Goal: Task Accomplishment & Management: Manage account settings

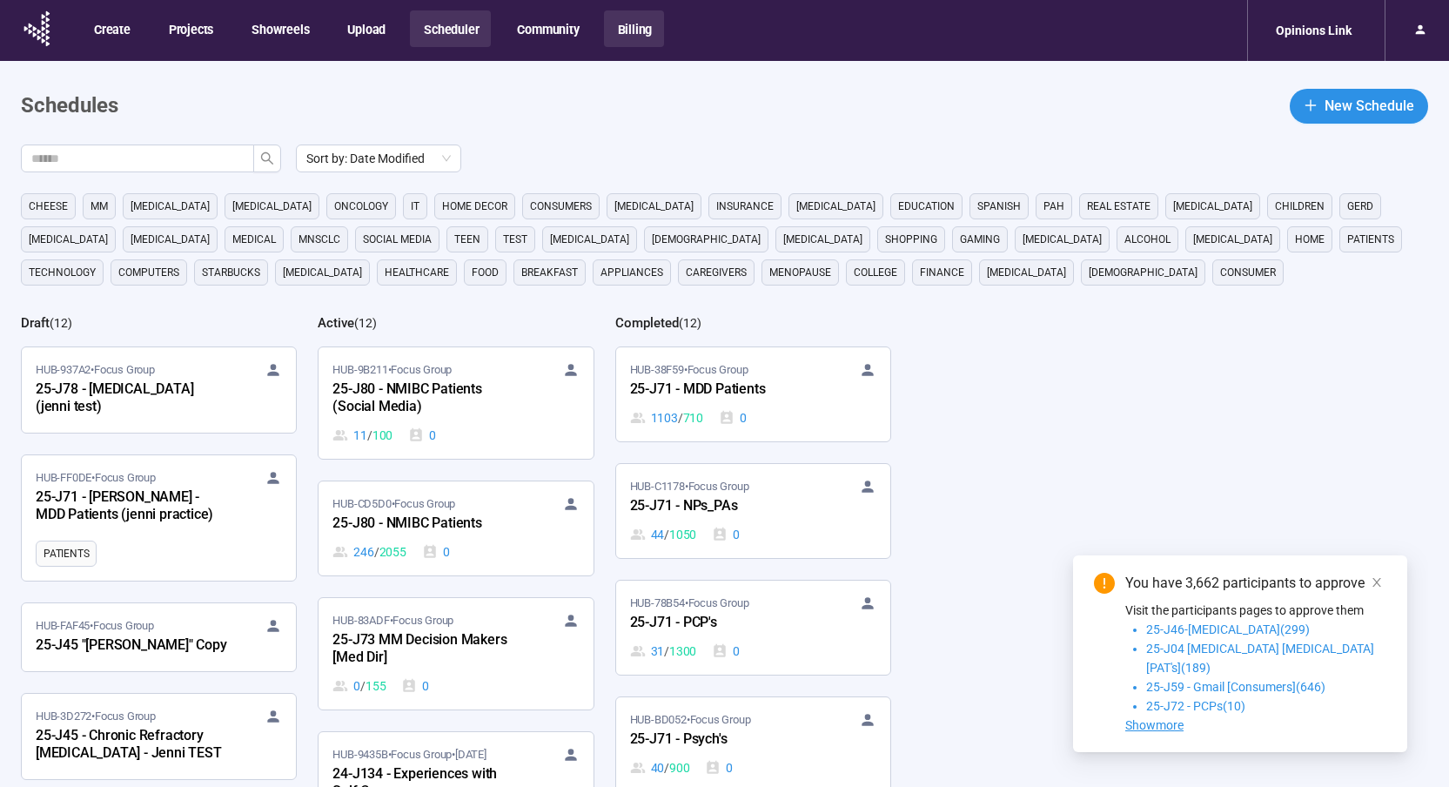
click at [617, 33] on button "Billing" at bounding box center [634, 28] width 61 height 37
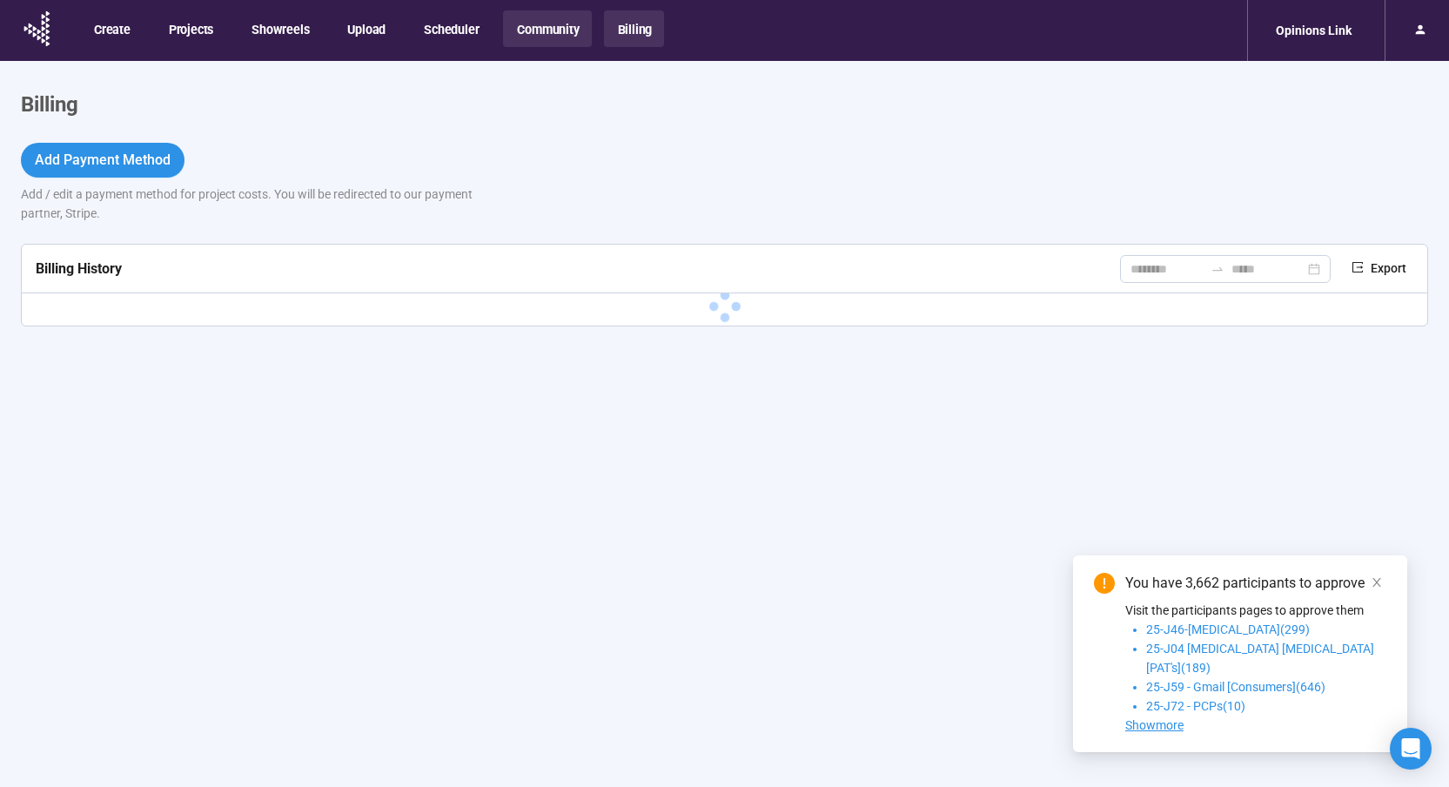
click at [522, 23] on button "Community" at bounding box center [547, 28] width 88 height 37
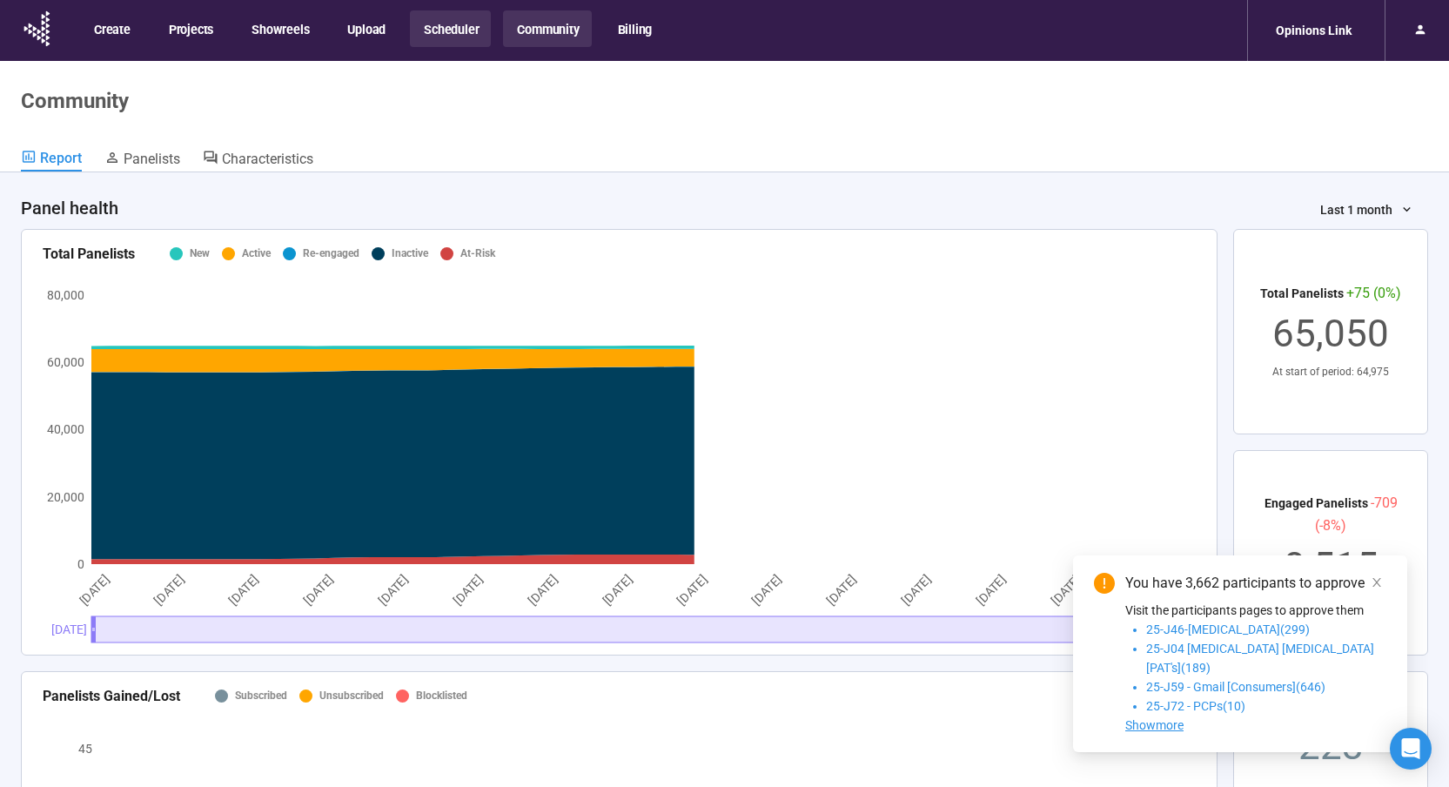
click at [465, 25] on button "Scheduler" at bounding box center [450, 28] width 81 height 37
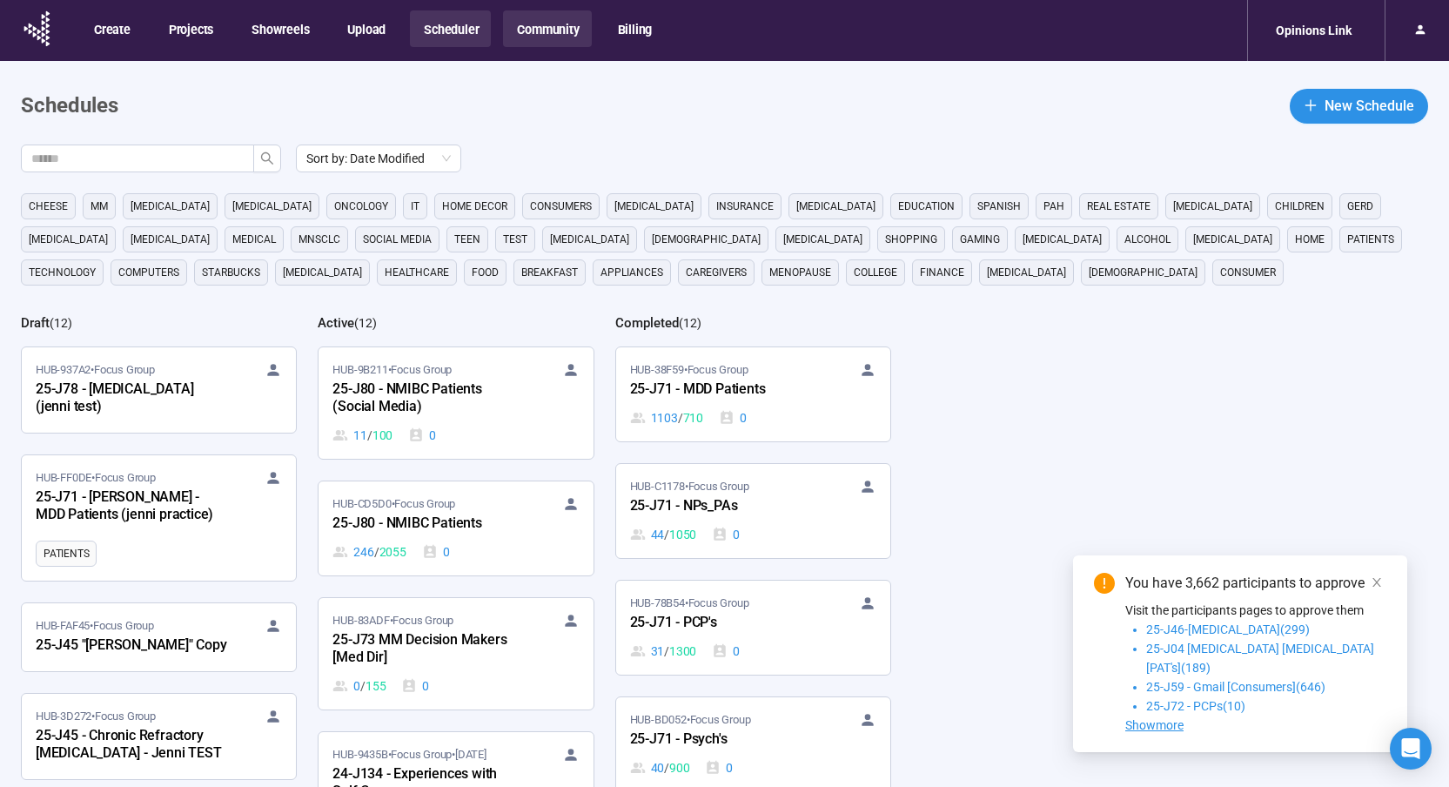
click at [574, 26] on button "Community" at bounding box center [547, 28] width 88 height 37
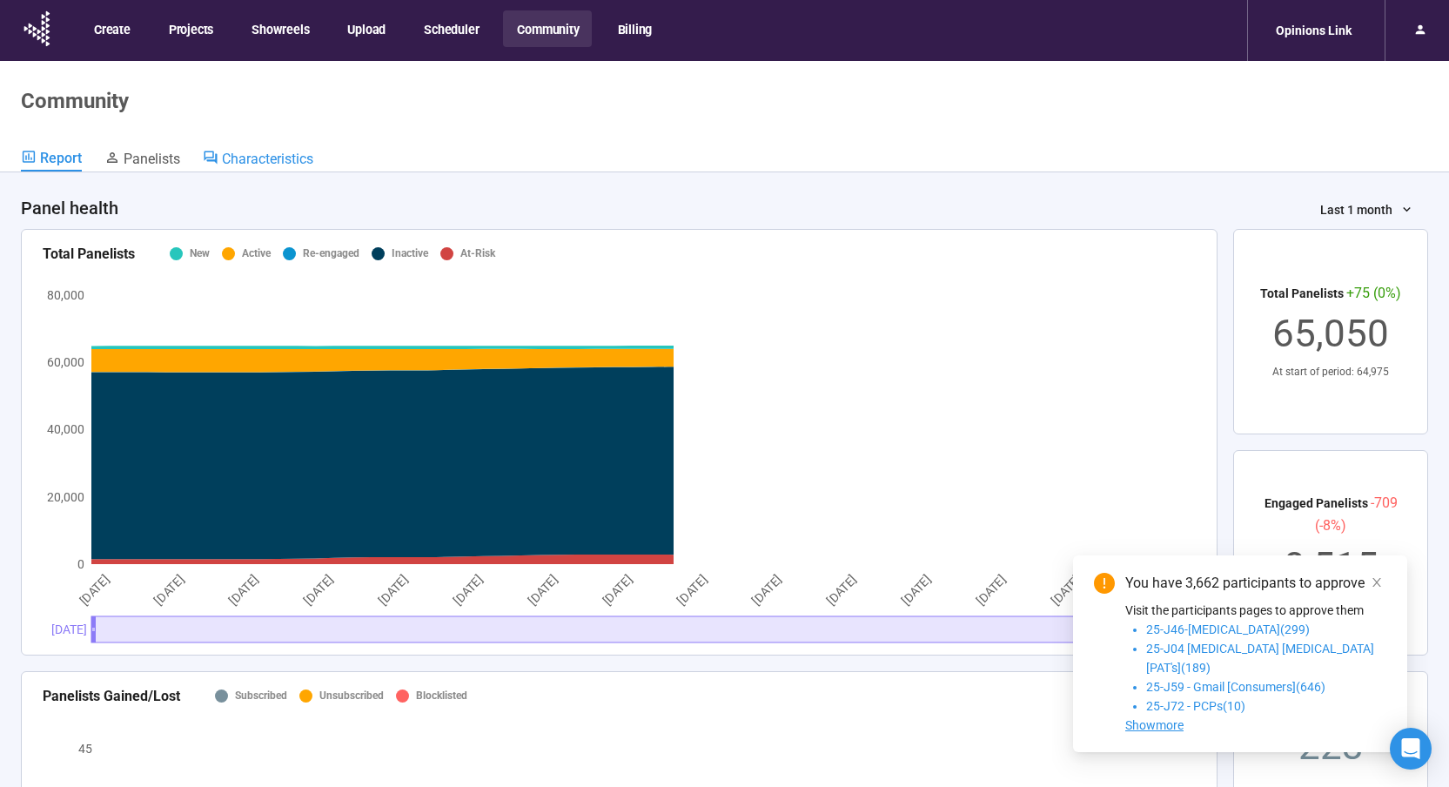
click at [232, 155] on span "Characteristics" at bounding box center [267, 159] width 91 height 17
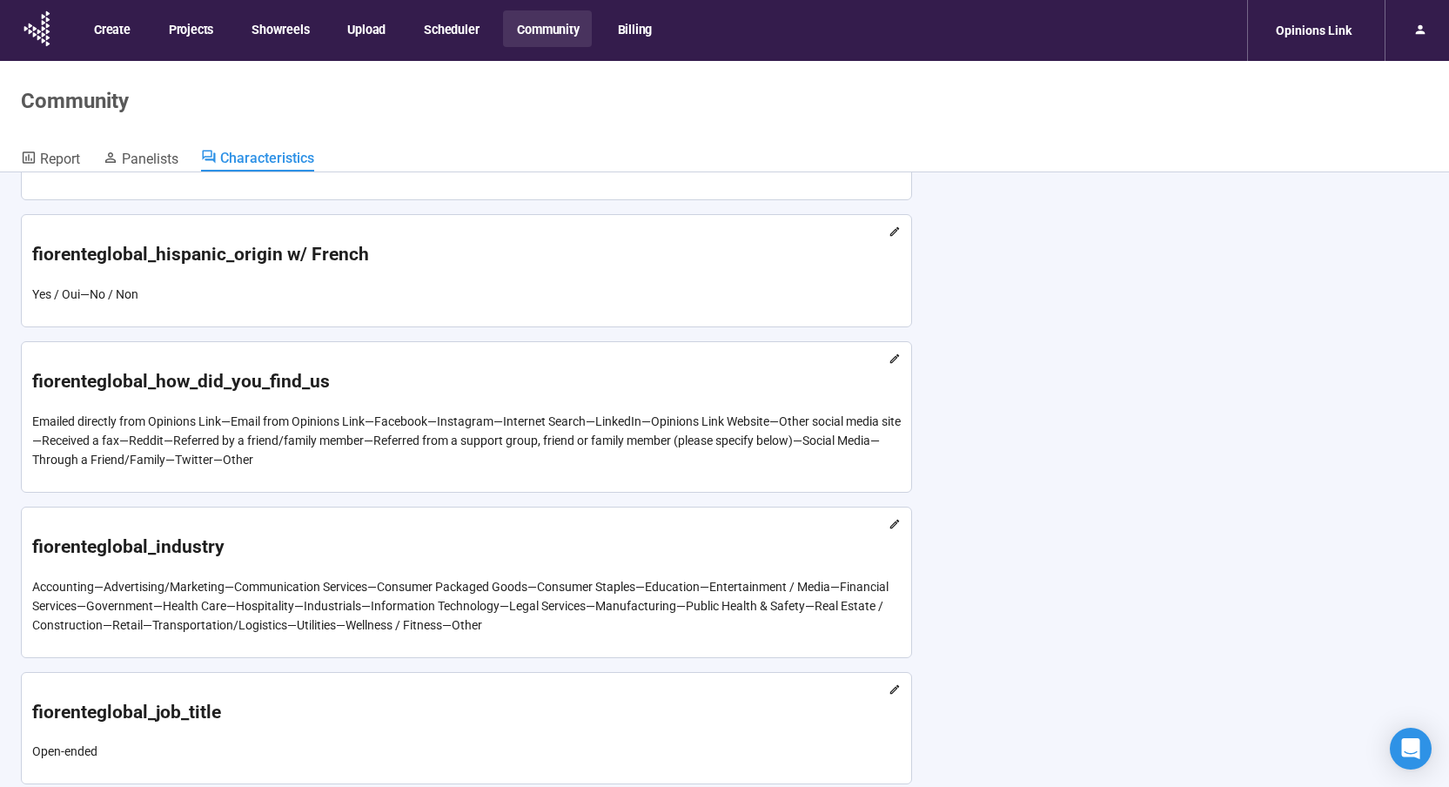
scroll to position [11279, 0]
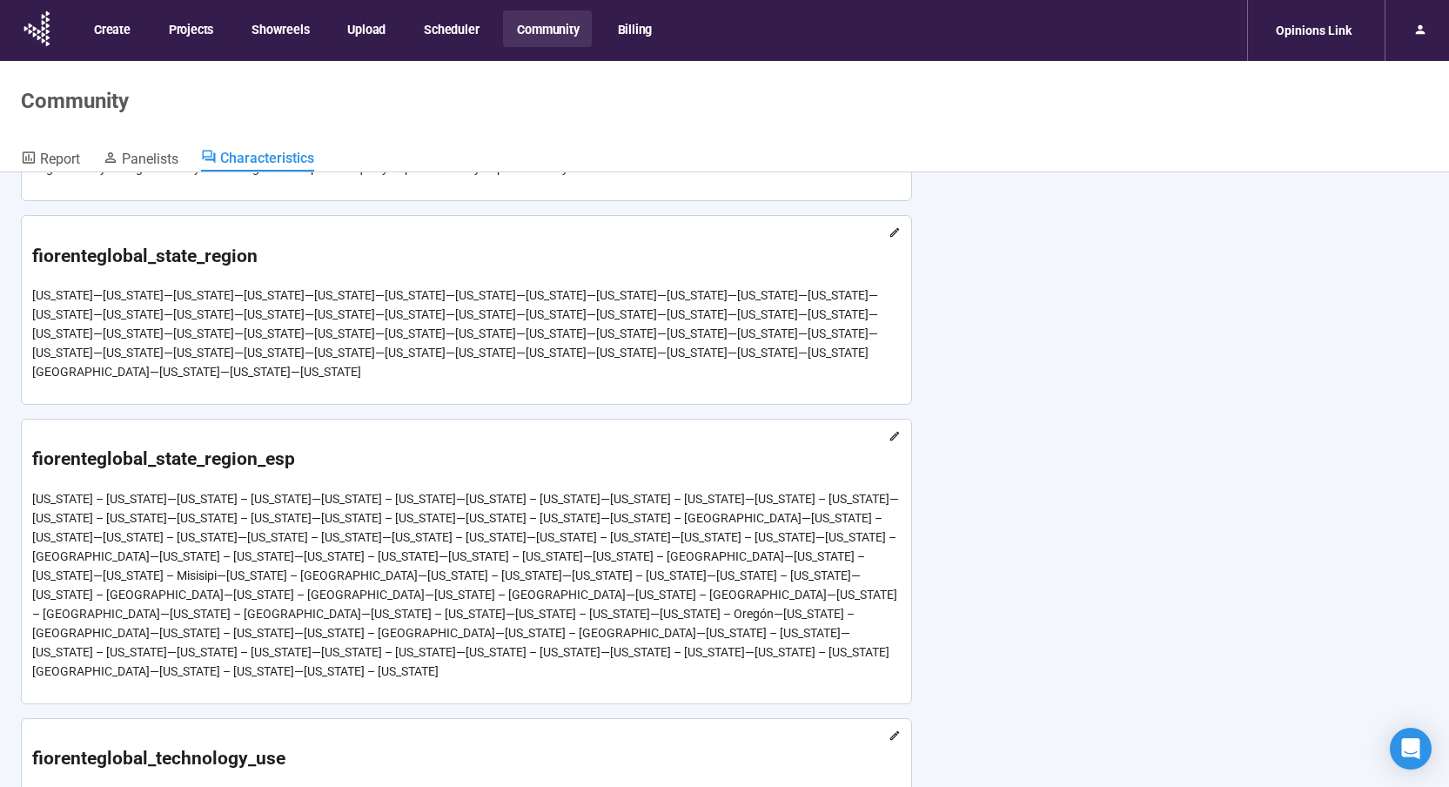
click at [470, 744] on h1 "fiorenteglobal_technology_use" at bounding box center [466, 758] width 869 height 29
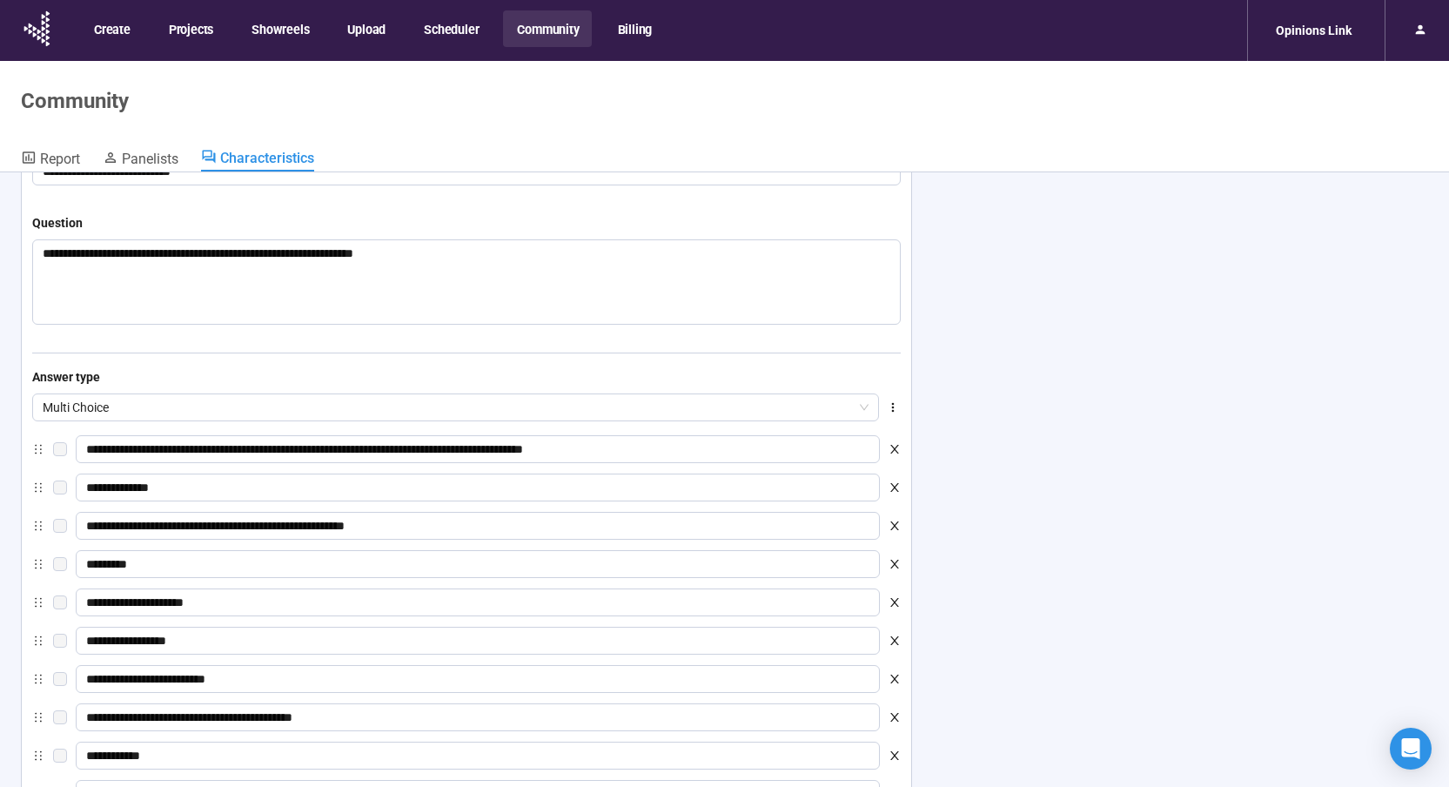
scroll to position [11962, 0]
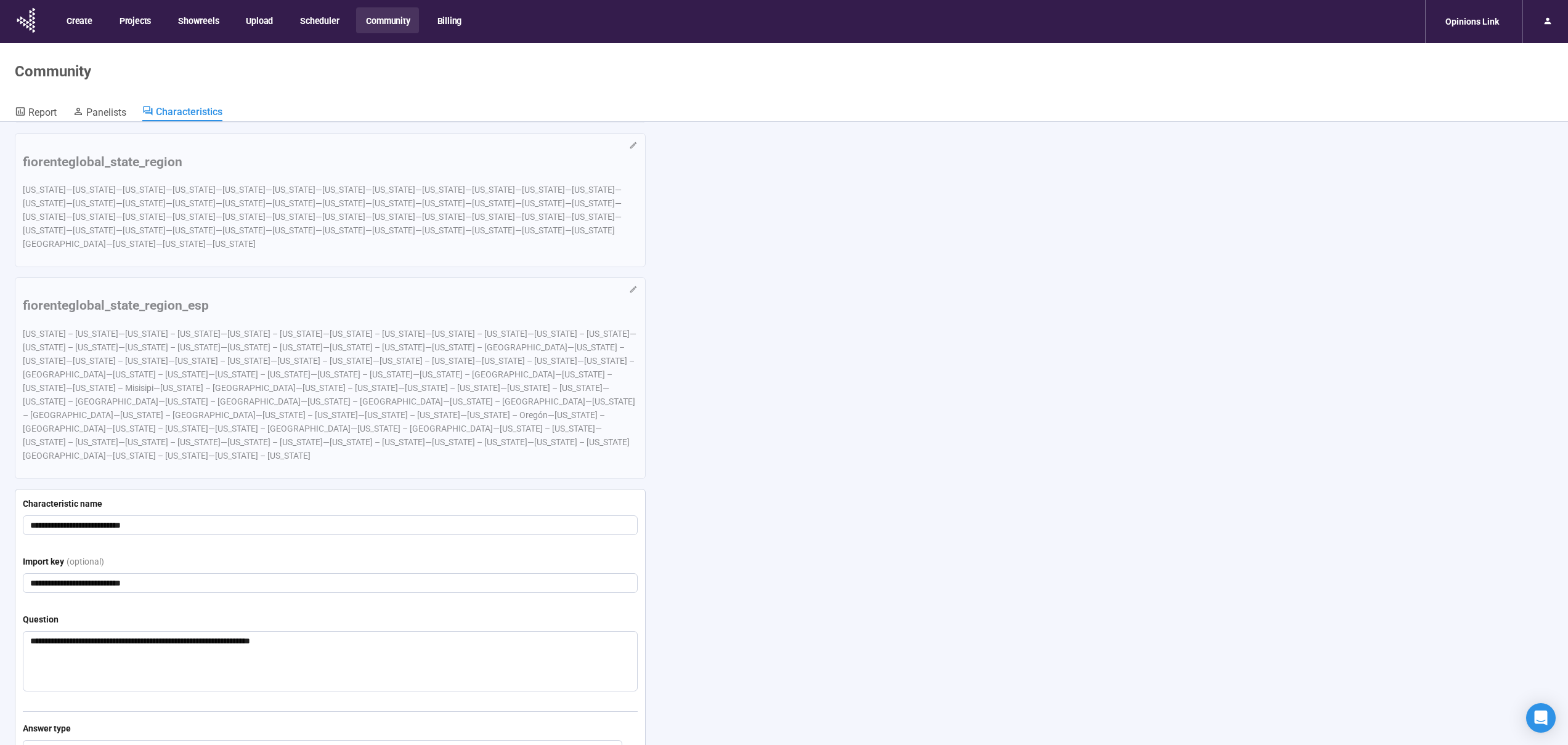
scroll to position [7584, 0]
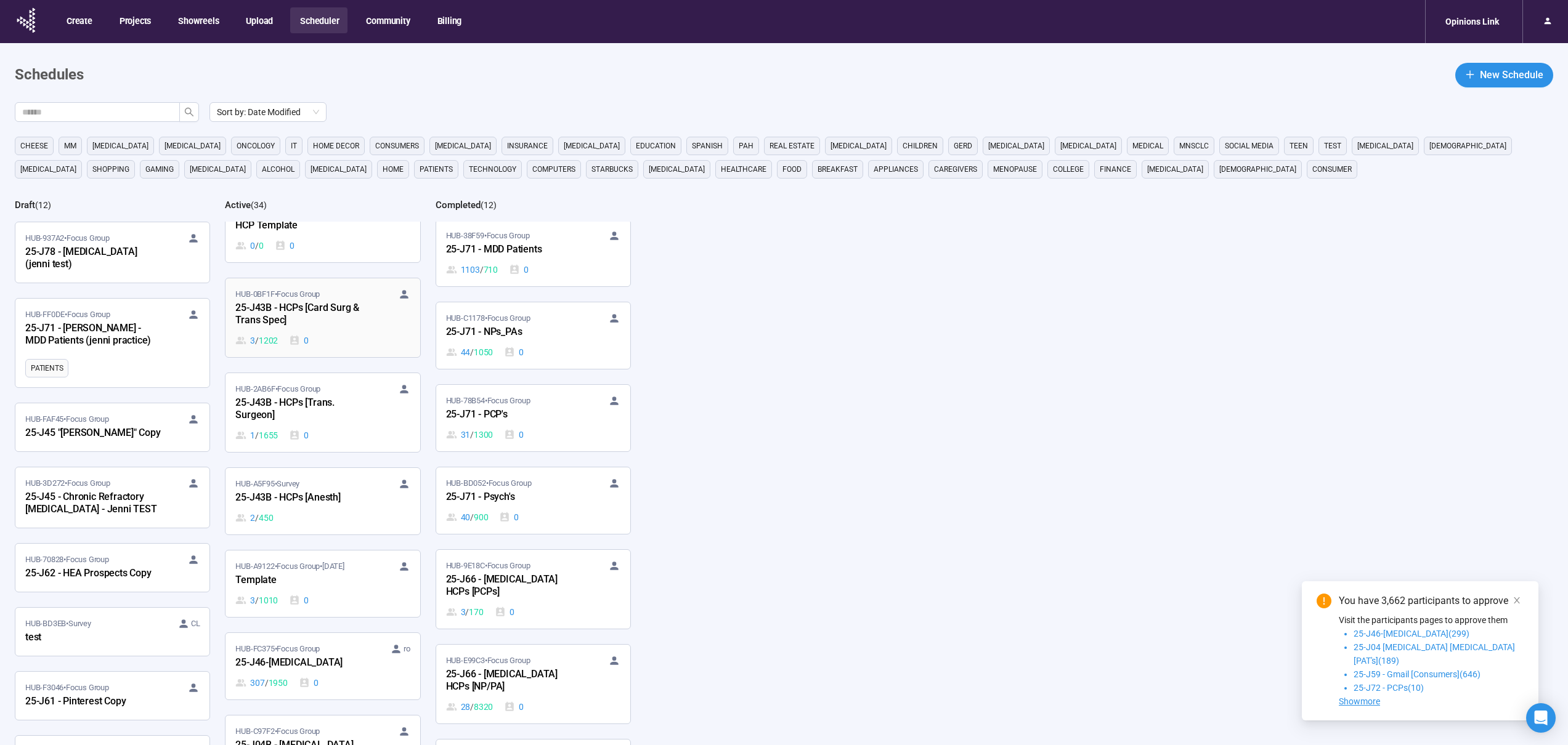
scroll to position [1990, 0]
click at [309, 597] on div "0" at bounding box center [299, 599] width 20 height 13
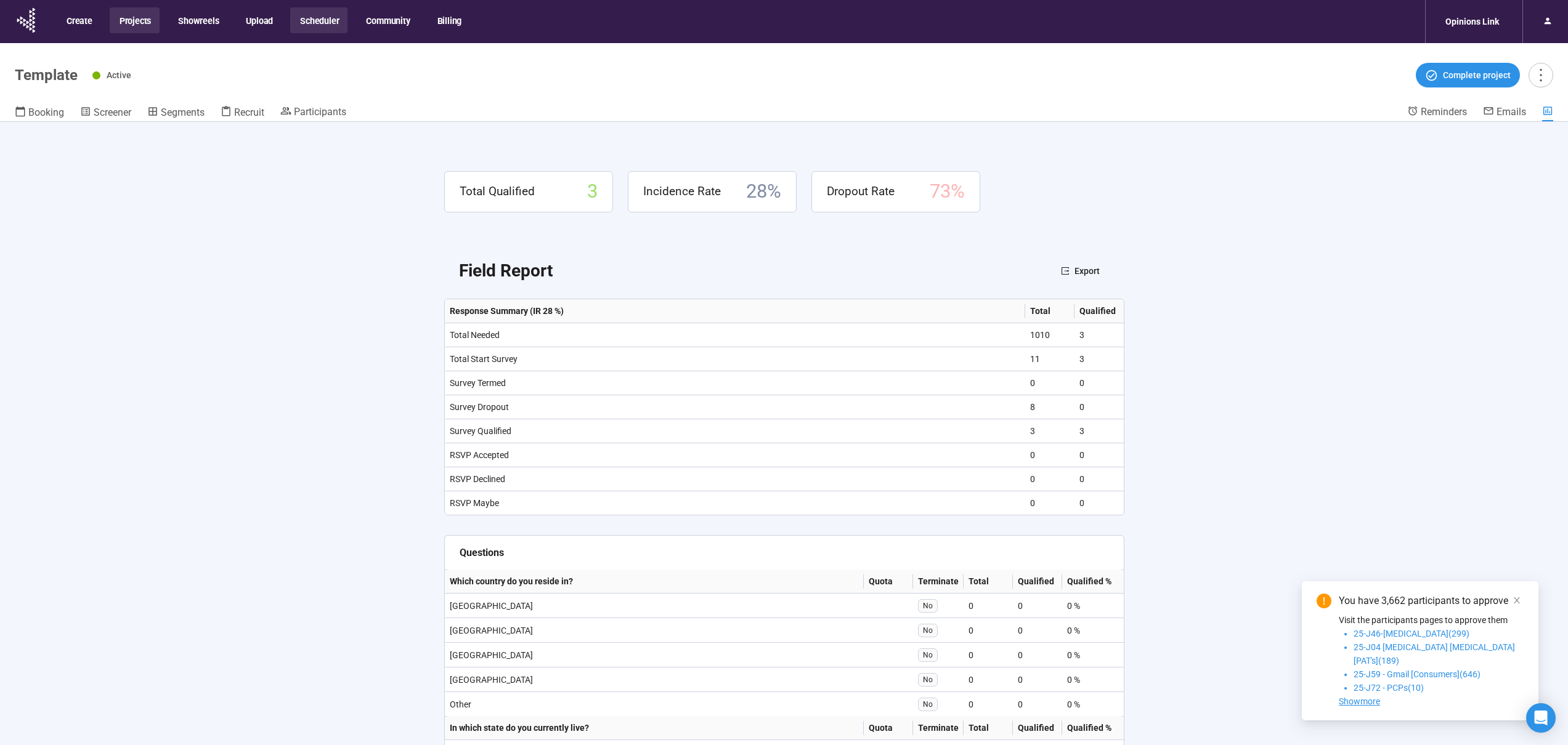
click at [125, 23] on button "Projects" at bounding box center [135, 20] width 50 height 26
click at [326, 23] on button "Scheduler" at bounding box center [319, 20] width 57 height 26
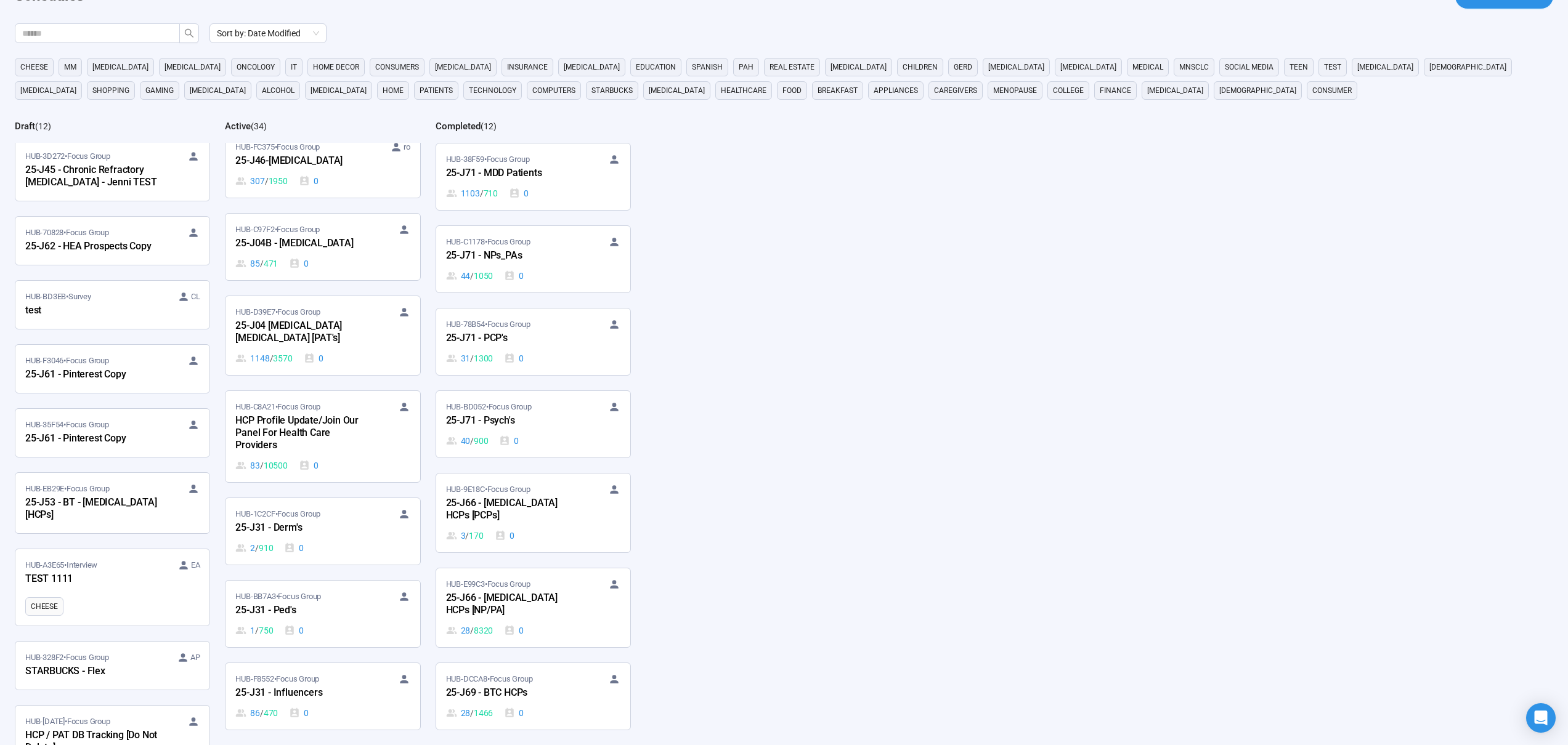
scroll to position [277, 0]
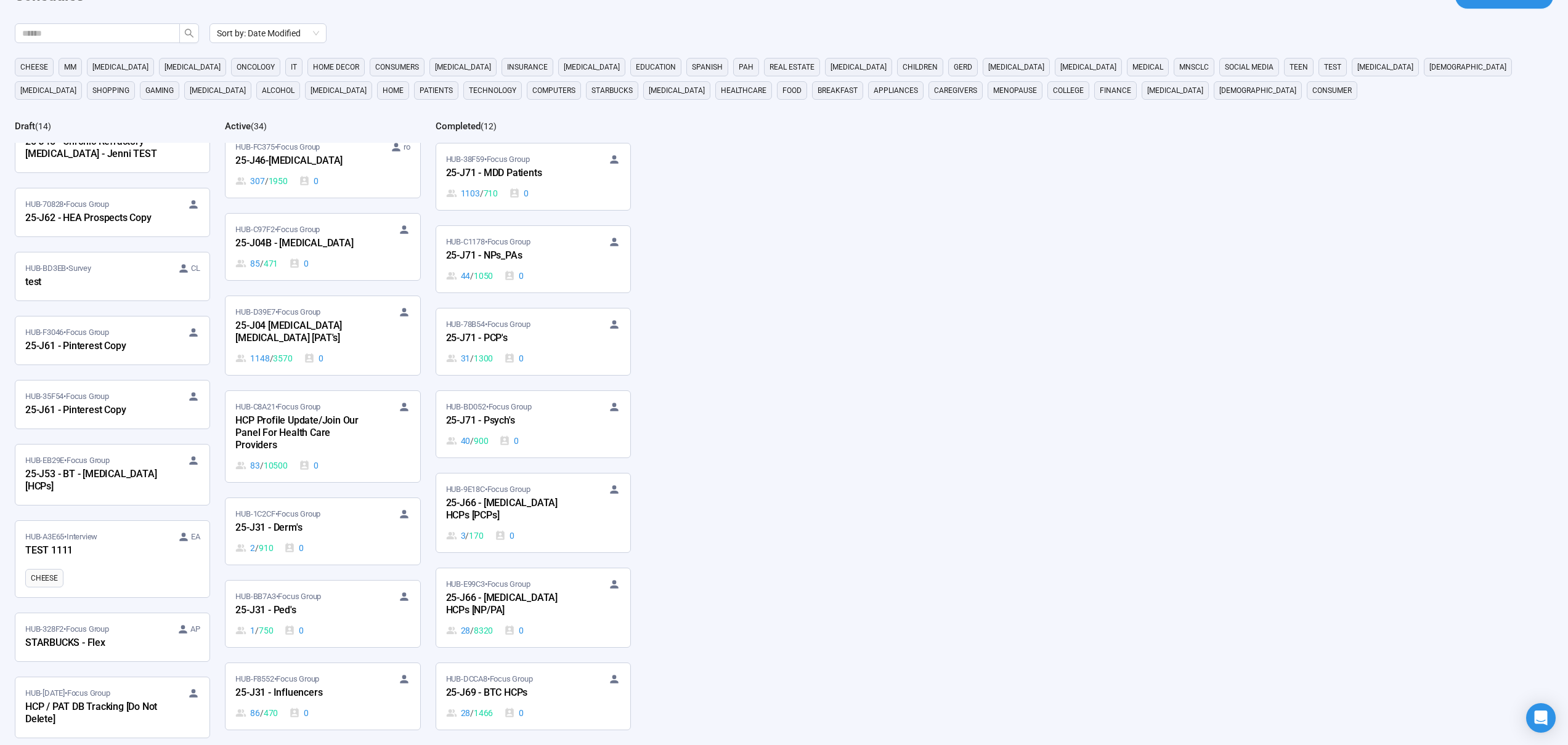
click at [804, 558] on div "Sort by: Date Modified cheese MM [MEDICAL_DATA] [MEDICAL_DATA] oncology it home…" at bounding box center [791, 384] width 1553 height 722
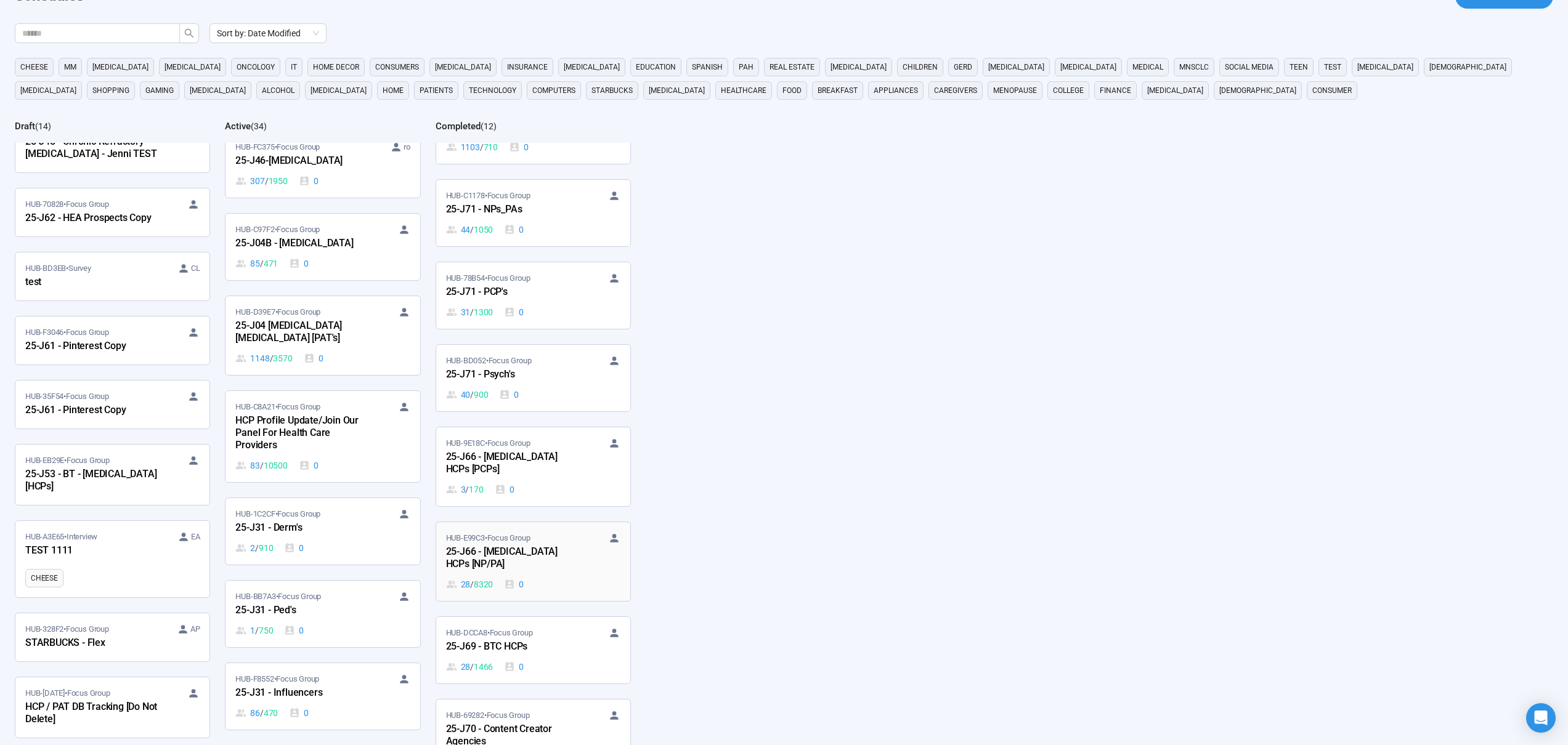
scroll to position [362, 0]
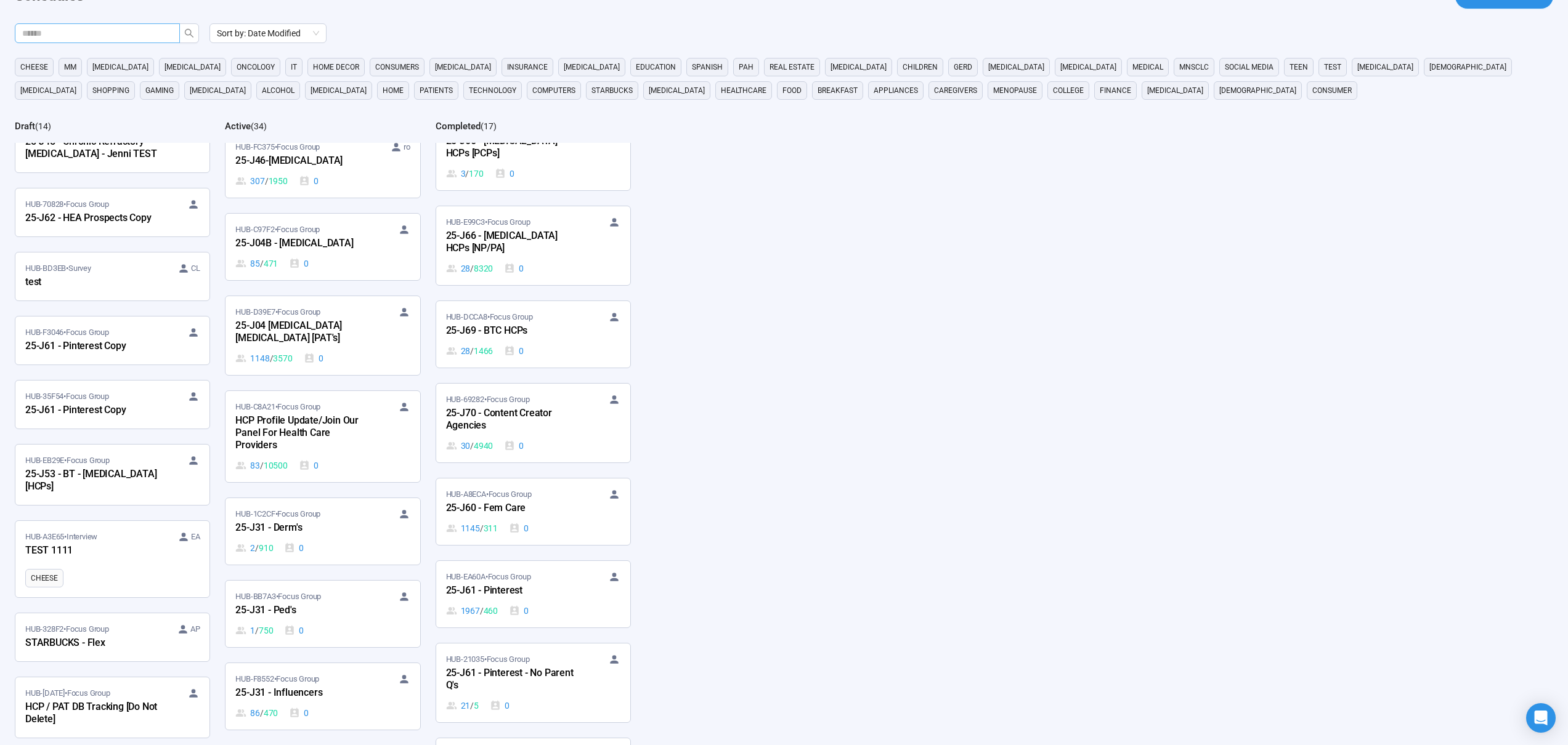
click at [130, 39] on input "text" at bounding box center [92, 33] width 140 height 13
type input "***"
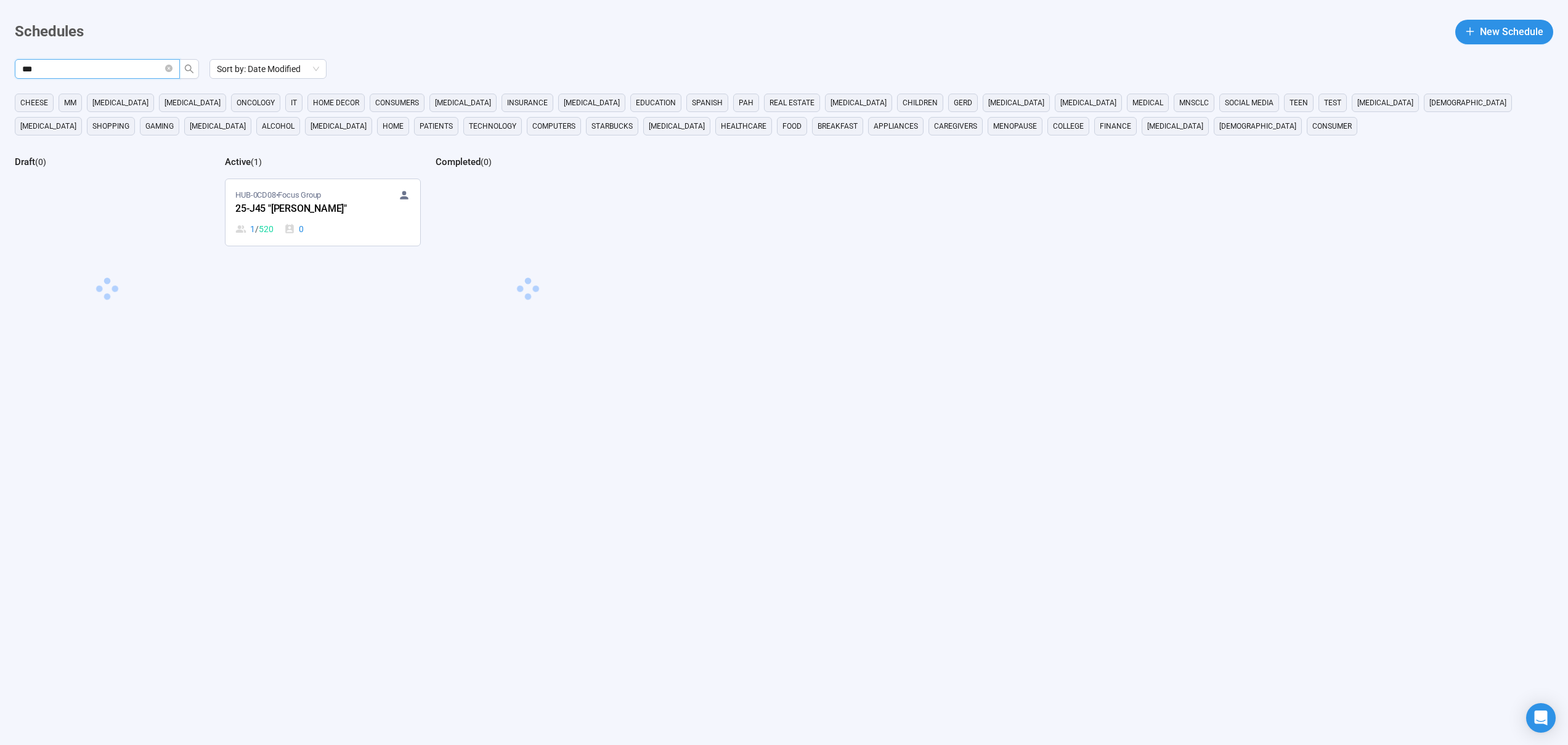
scroll to position [79, 0]
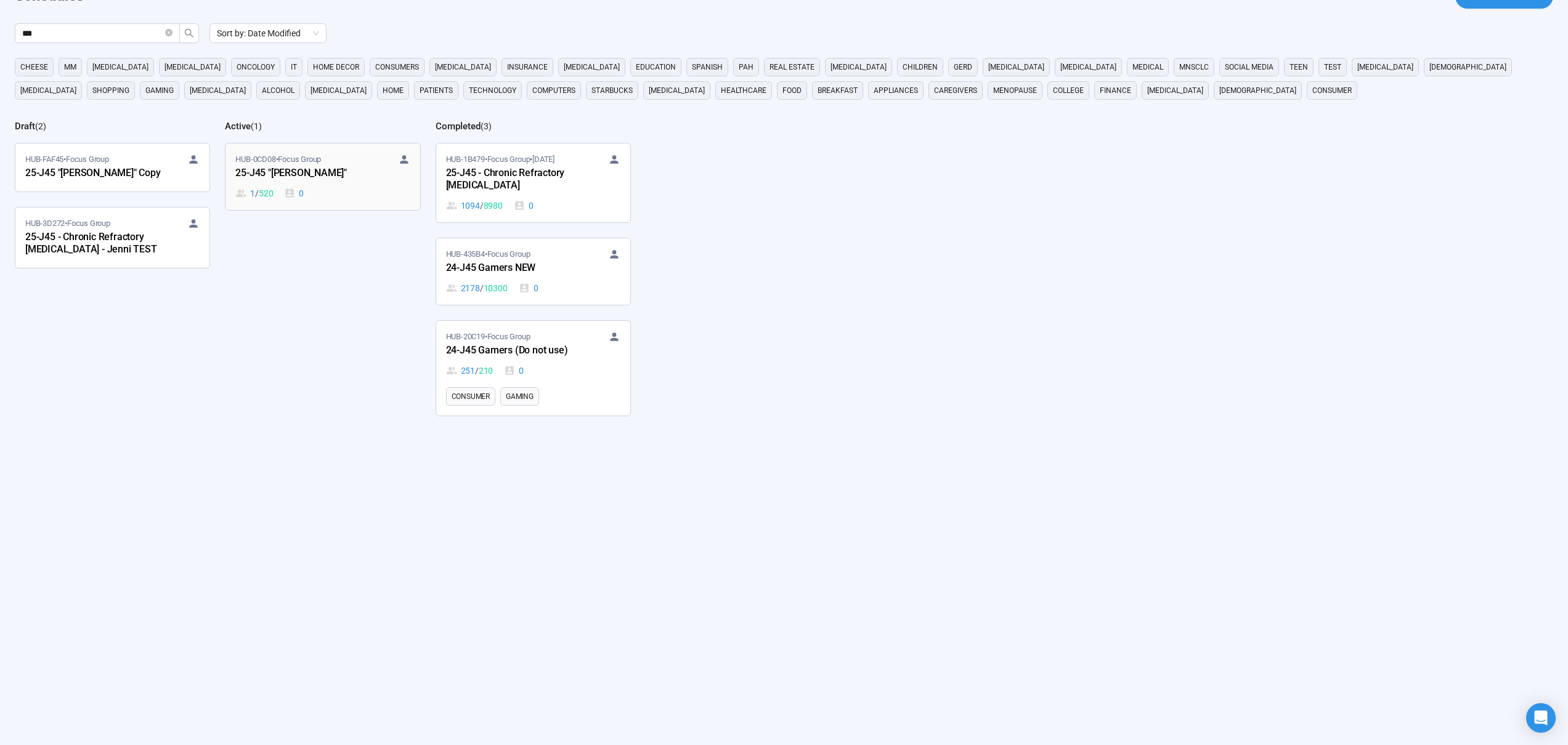
click at [341, 185] on div "HUB-0CD08 • Focus Group 25-J45 "[PERSON_NAME]" 1 / 520 0" at bounding box center [322, 177] width 174 height 47
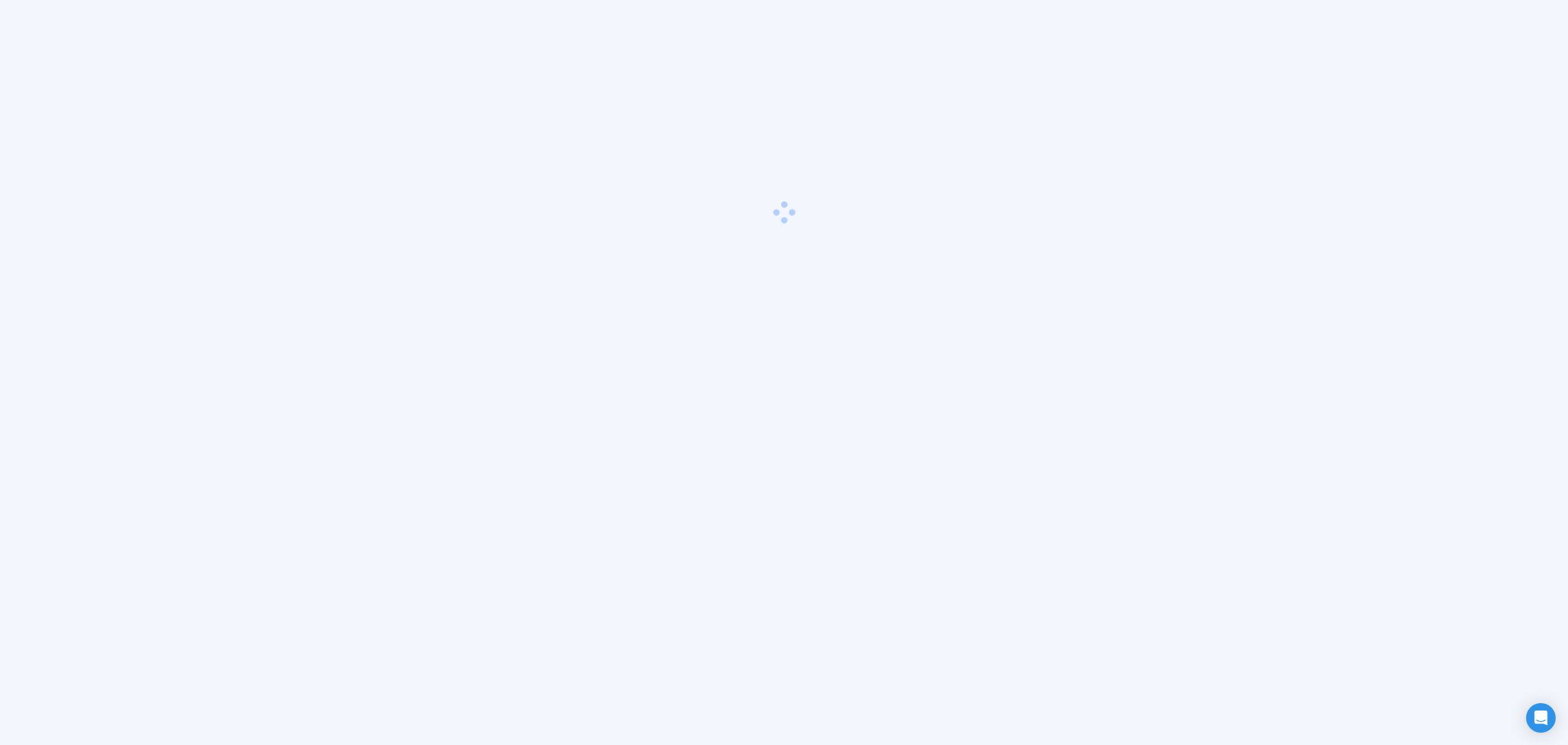
scroll to position [43, 0]
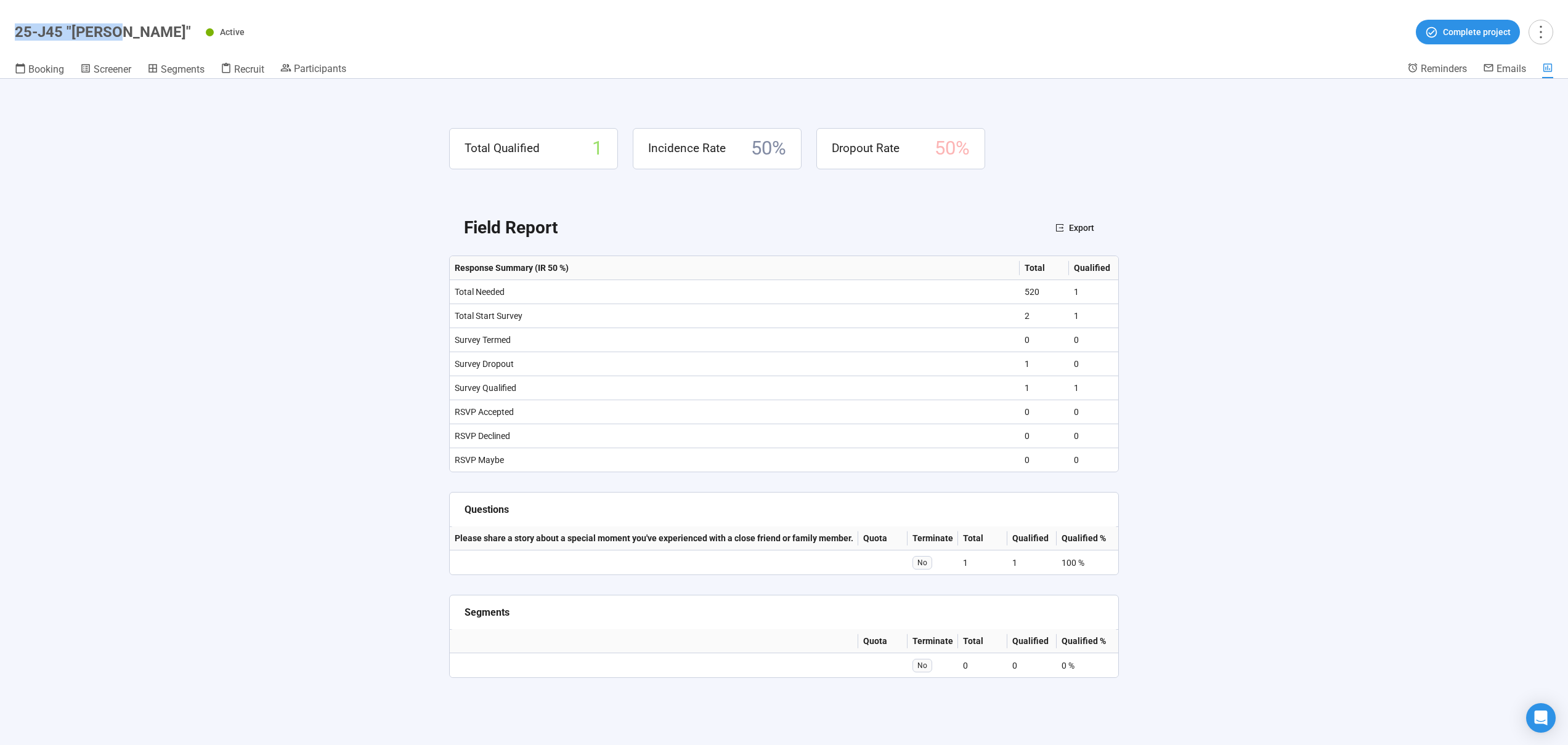
drag, startPoint x: 111, startPoint y: 30, endPoint x: 17, endPoint y: 33, distance: 94.0
click at [17, 33] on h1 "25-J45 "[PERSON_NAME]"" at bounding box center [103, 32] width 176 height 17
copy h1 "25-J45 "[PERSON_NAME]""
click at [229, 69] on icon at bounding box center [227, 69] width 11 height 11
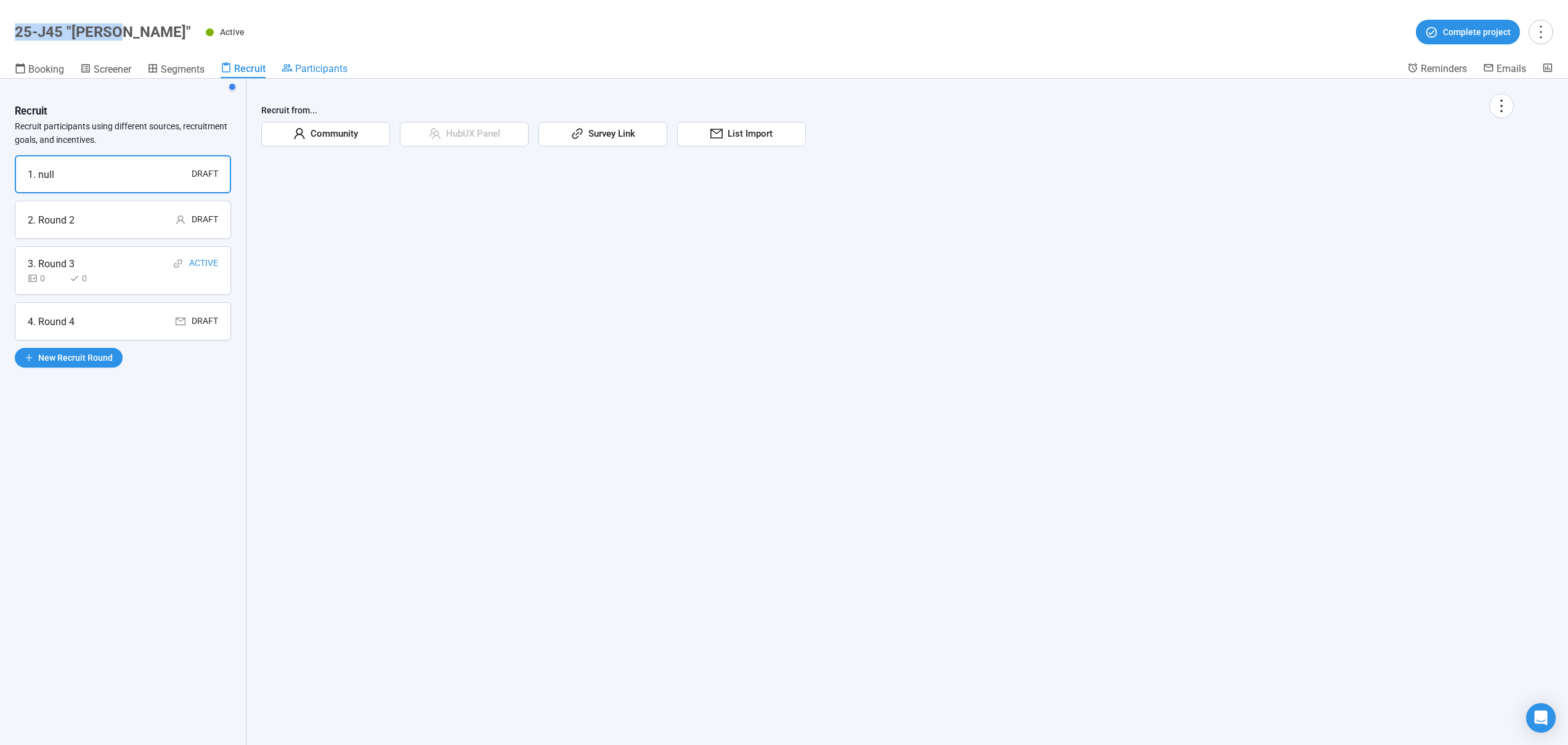
click at [307, 66] on span "Participants" at bounding box center [321, 69] width 52 height 12
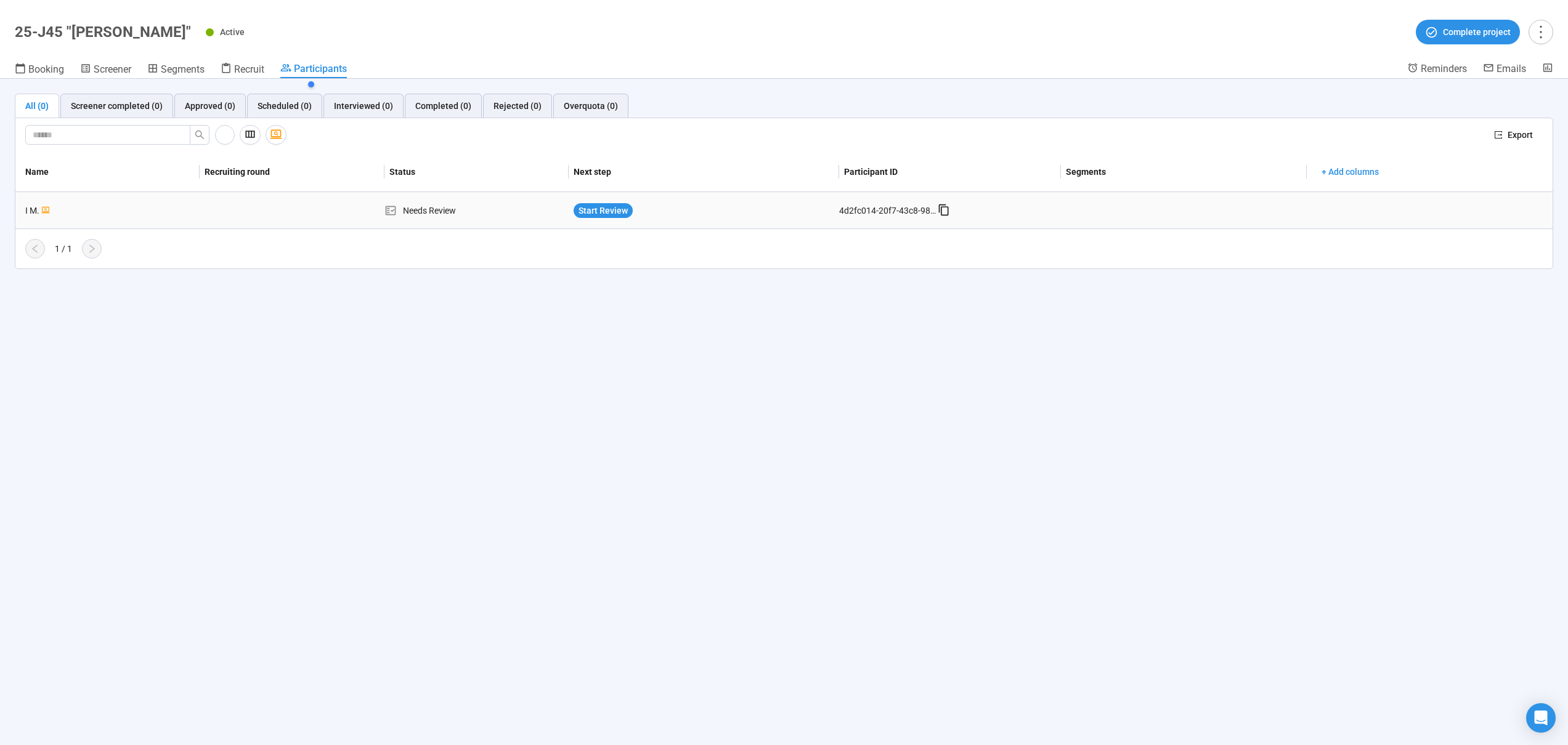
click at [489, 216] on div "Needs Review" at bounding box center [476, 210] width 184 height 13
click at [602, 212] on span "Start Review" at bounding box center [603, 210] width 50 height 13
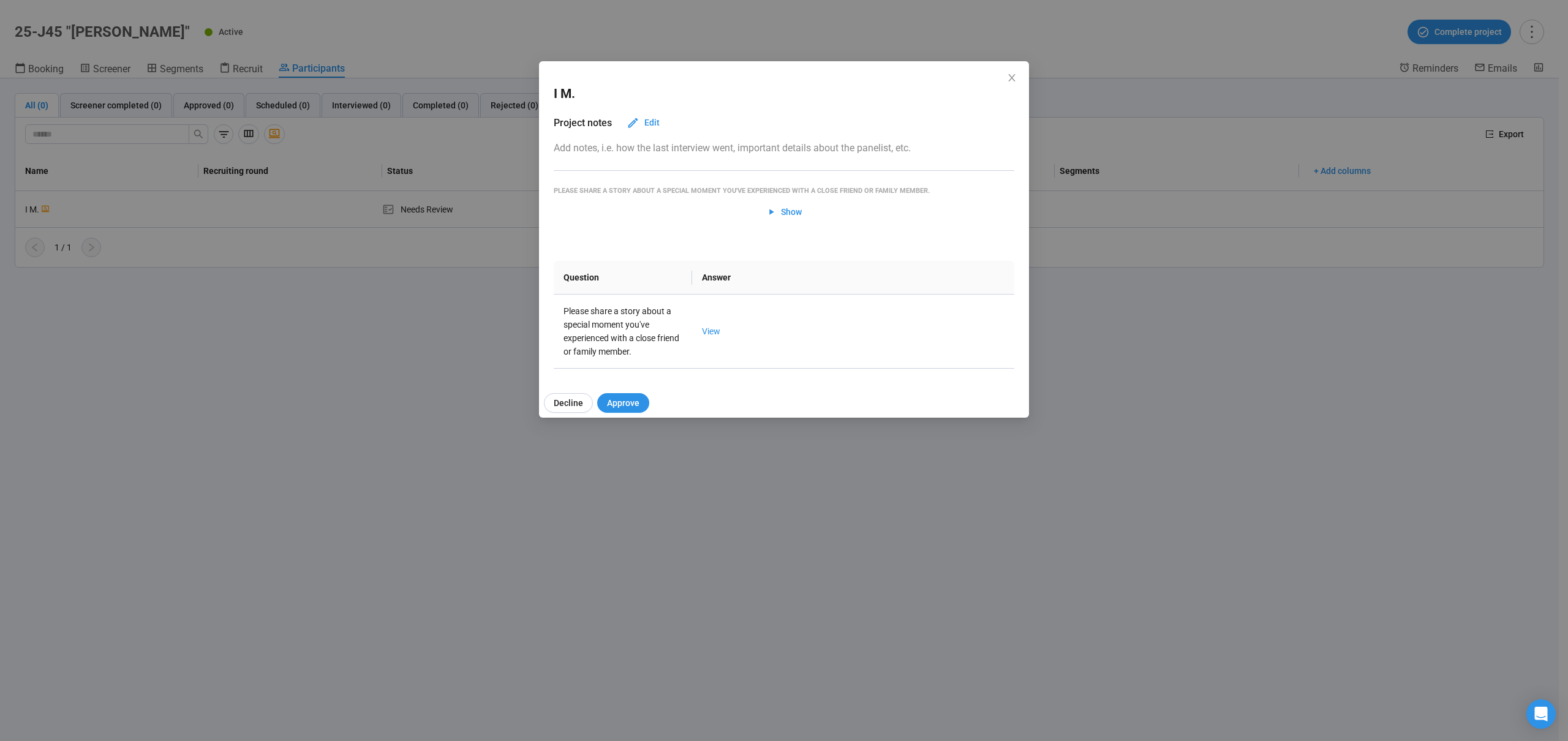
click at [1020, 77] on div "I M. Project notes Edit Add notes, i.e. how the last interview went, important …" at bounding box center [784, 221] width 490 height 319
click at [1014, 78] on icon "close" at bounding box center [1012, 78] width 10 height 10
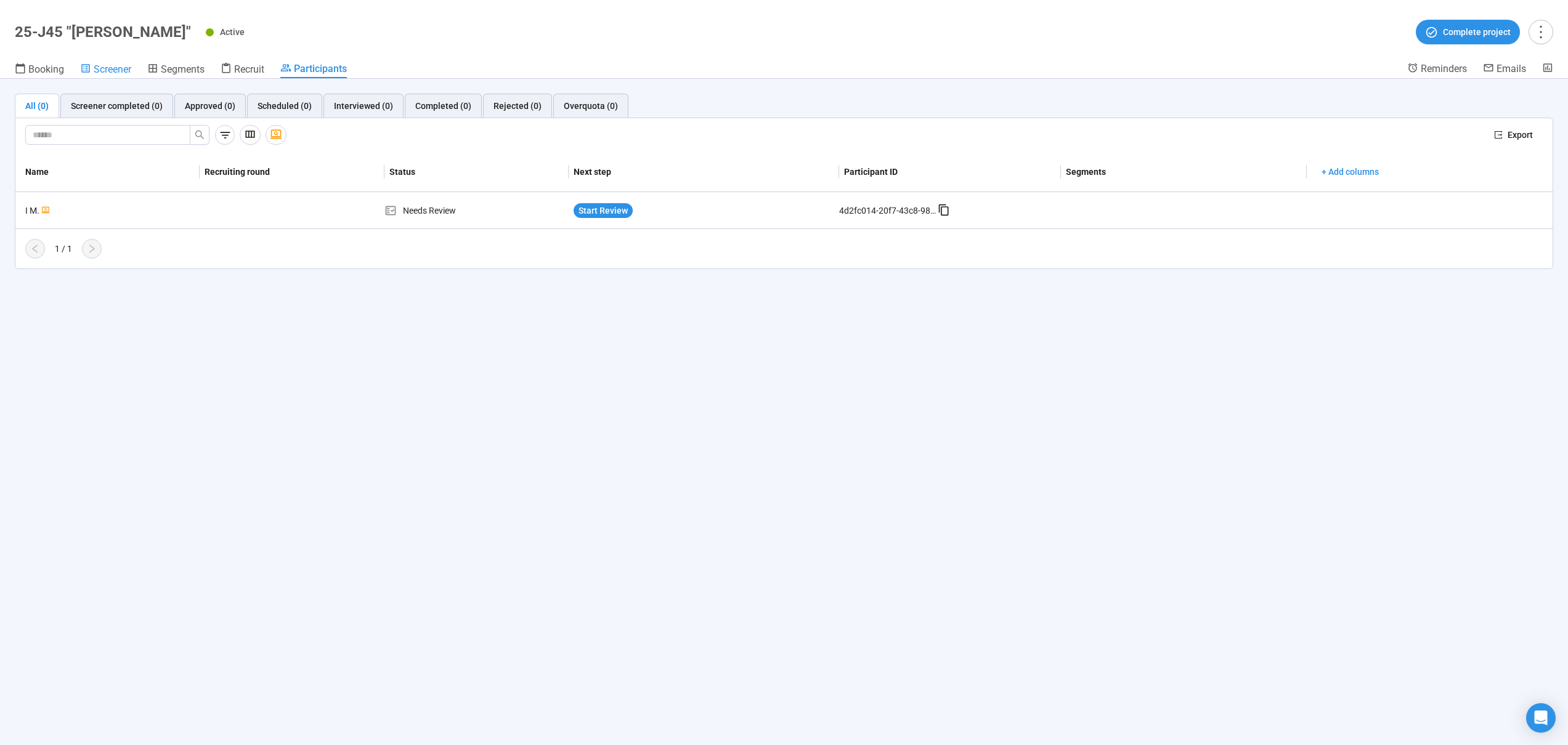
click at [115, 62] on link "Screener" at bounding box center [105, 70] width 51 height 16
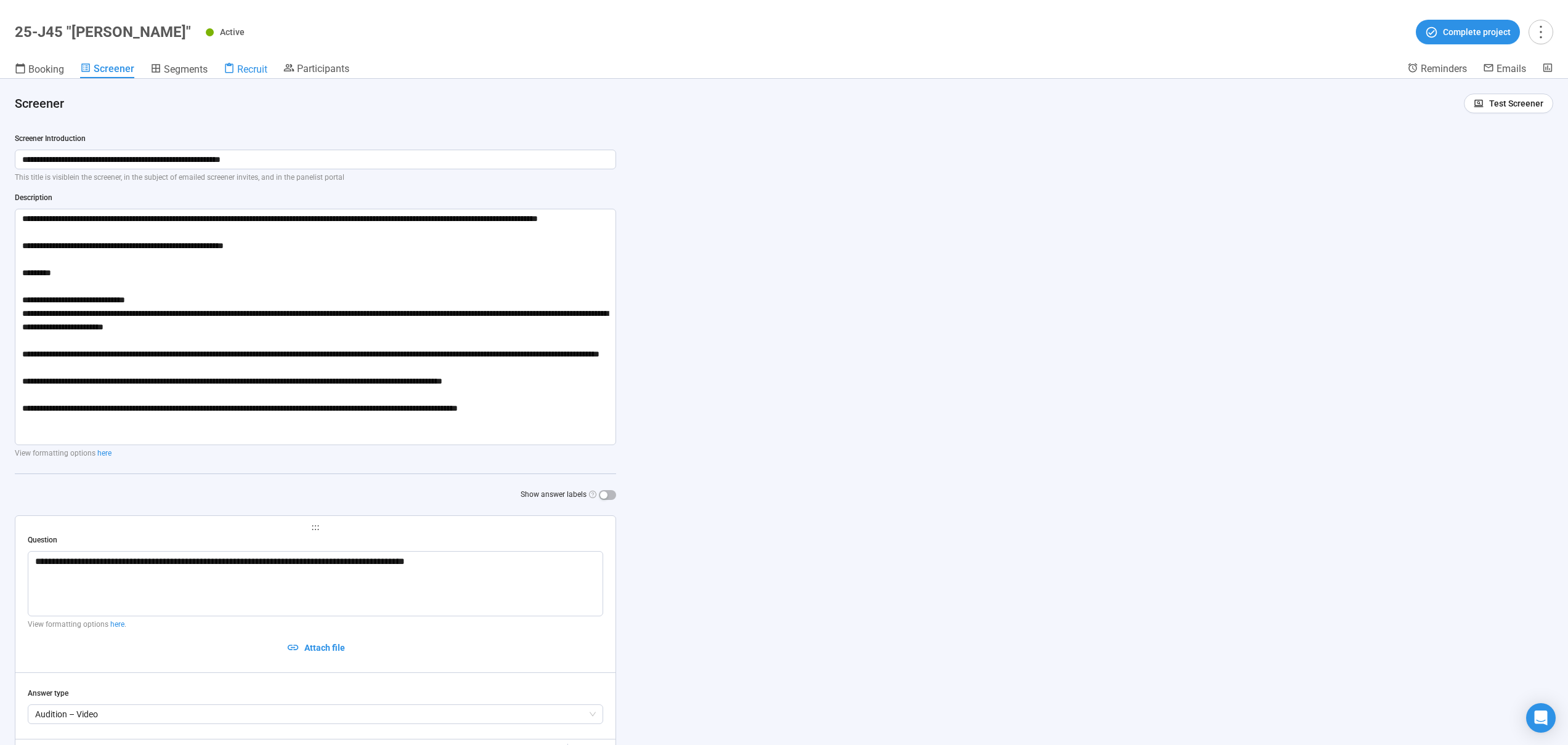
click at [256, 69] on span "Recruit" at bounding box center [252, 69] width 30 height 12
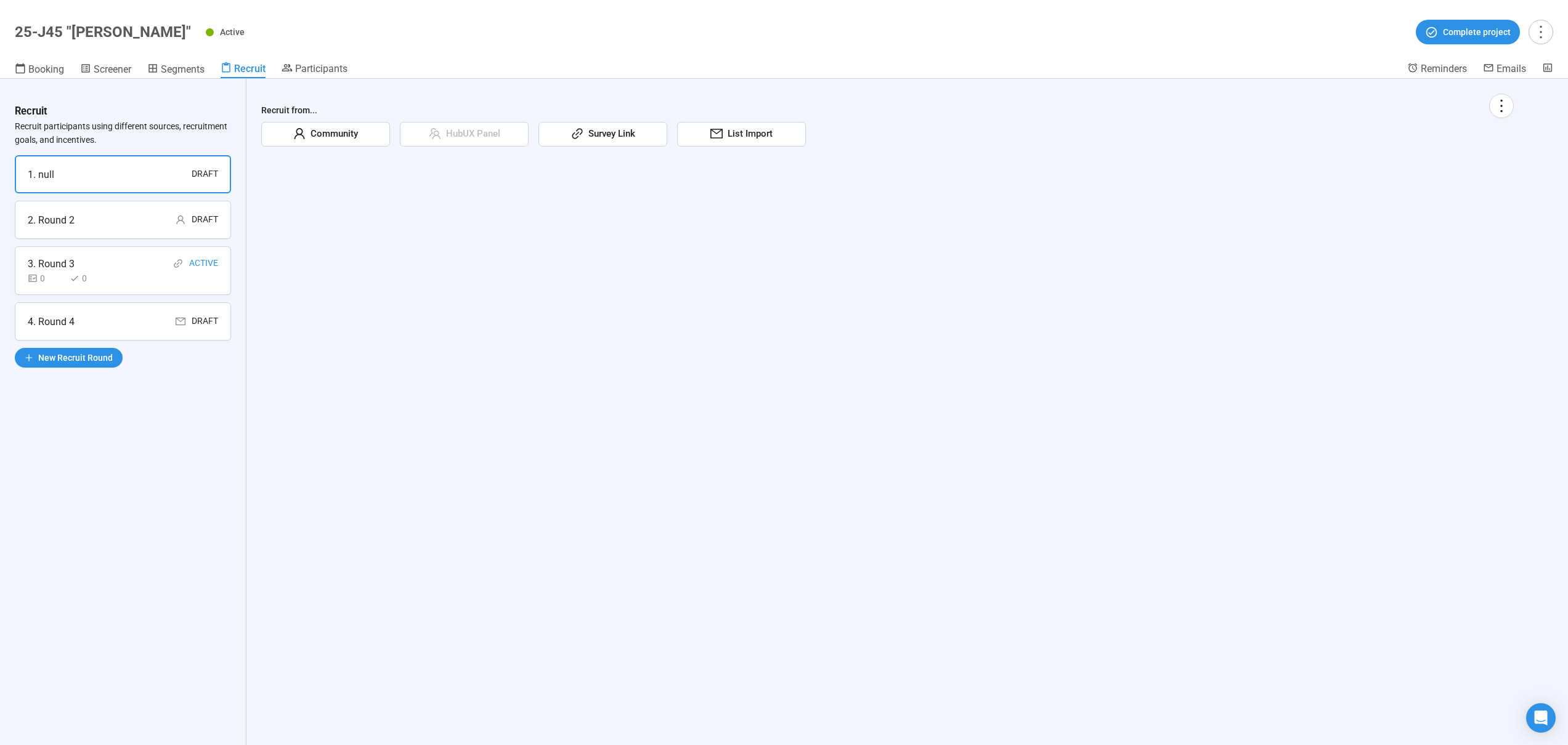
click at [354, 68] on div "Booking Screener Segments Recruit Participants" at bounding box center [711, 70] width 1392 height 16
click at [347, 68] on span "Participants" at bounding box center [321, 69] width 52 height 12
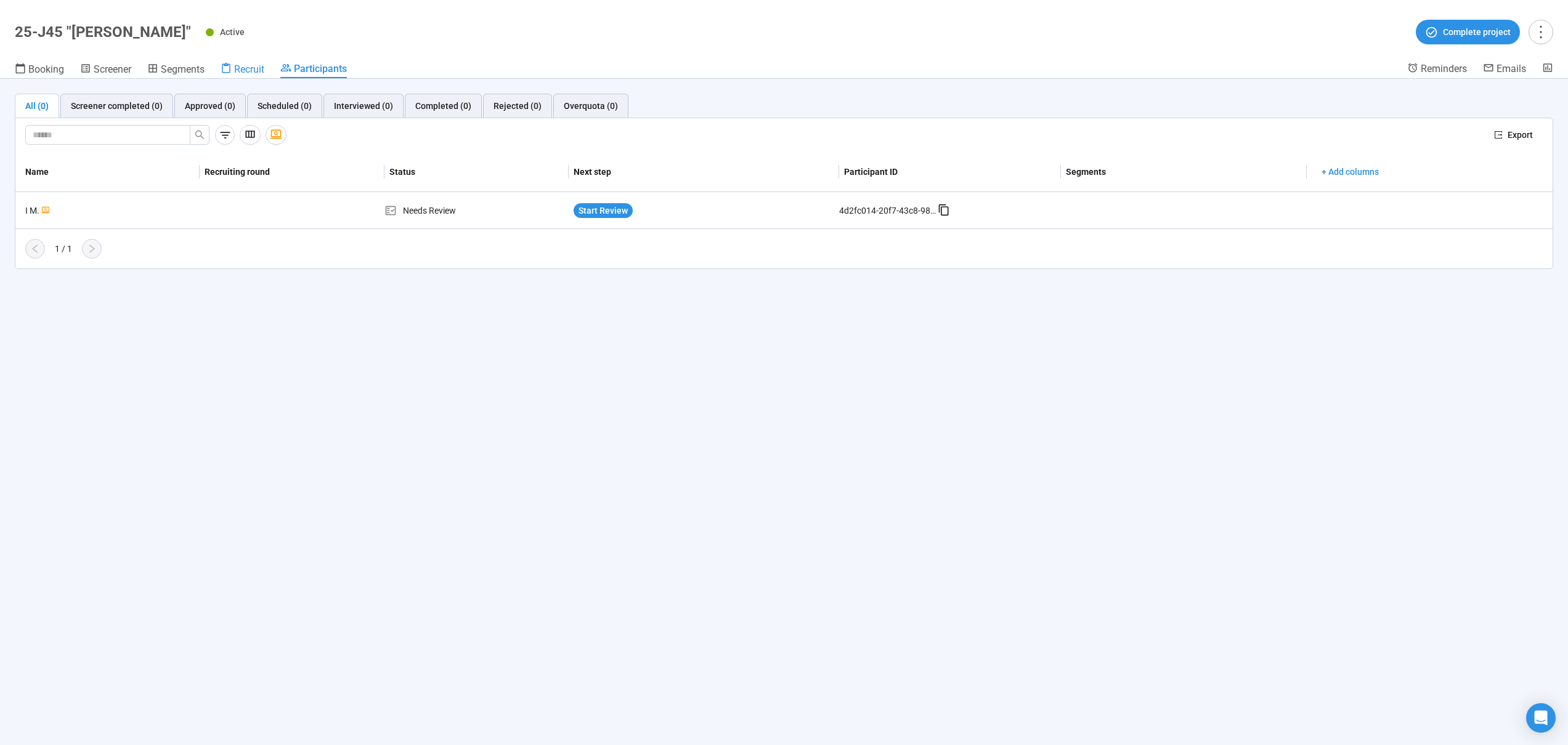
click at [246, 69] on span "Recruit" at bounding box center [249, 69] width 30 height 12
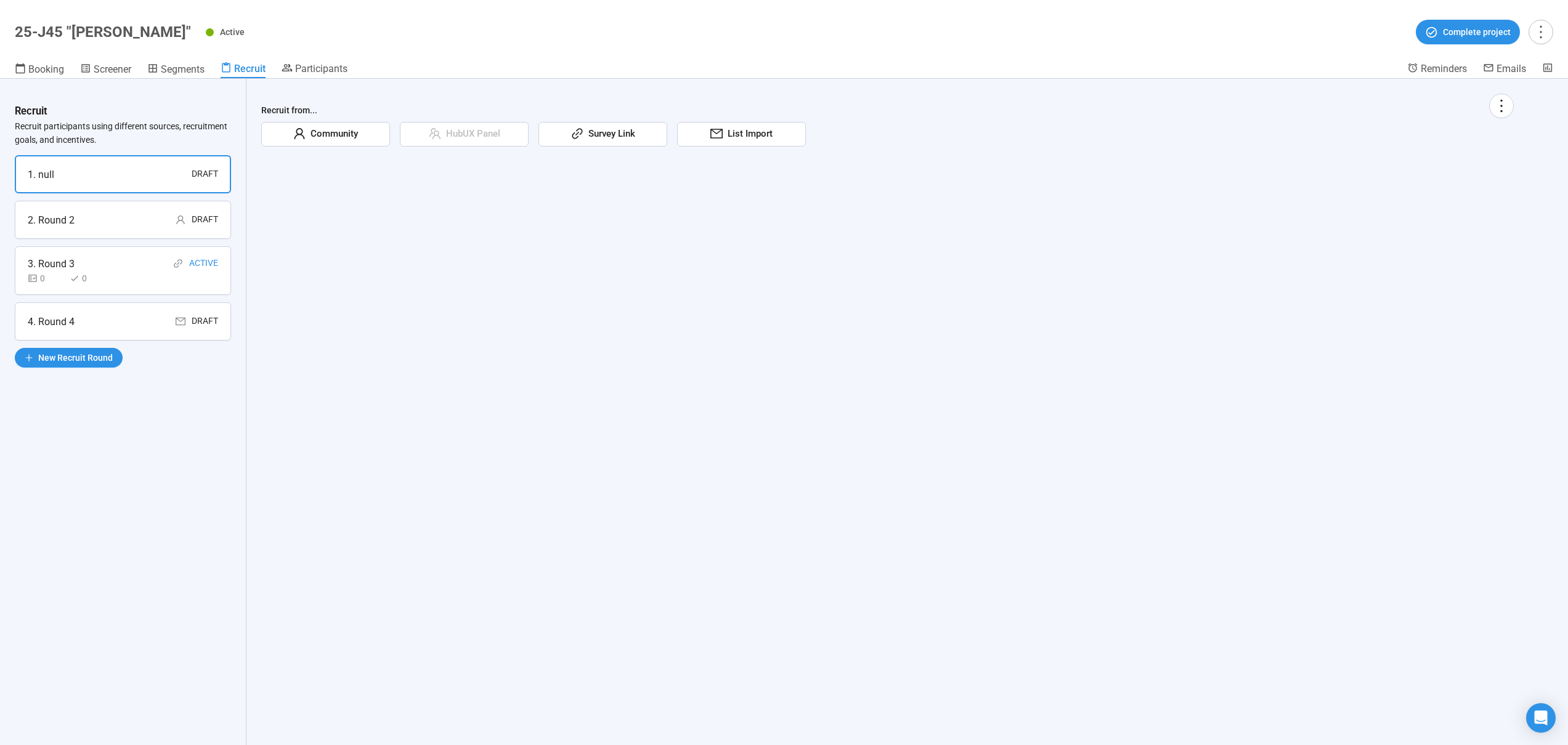
click at [144, 276] on div "0 0" at bounding box center [122, 278] width 190 height 13
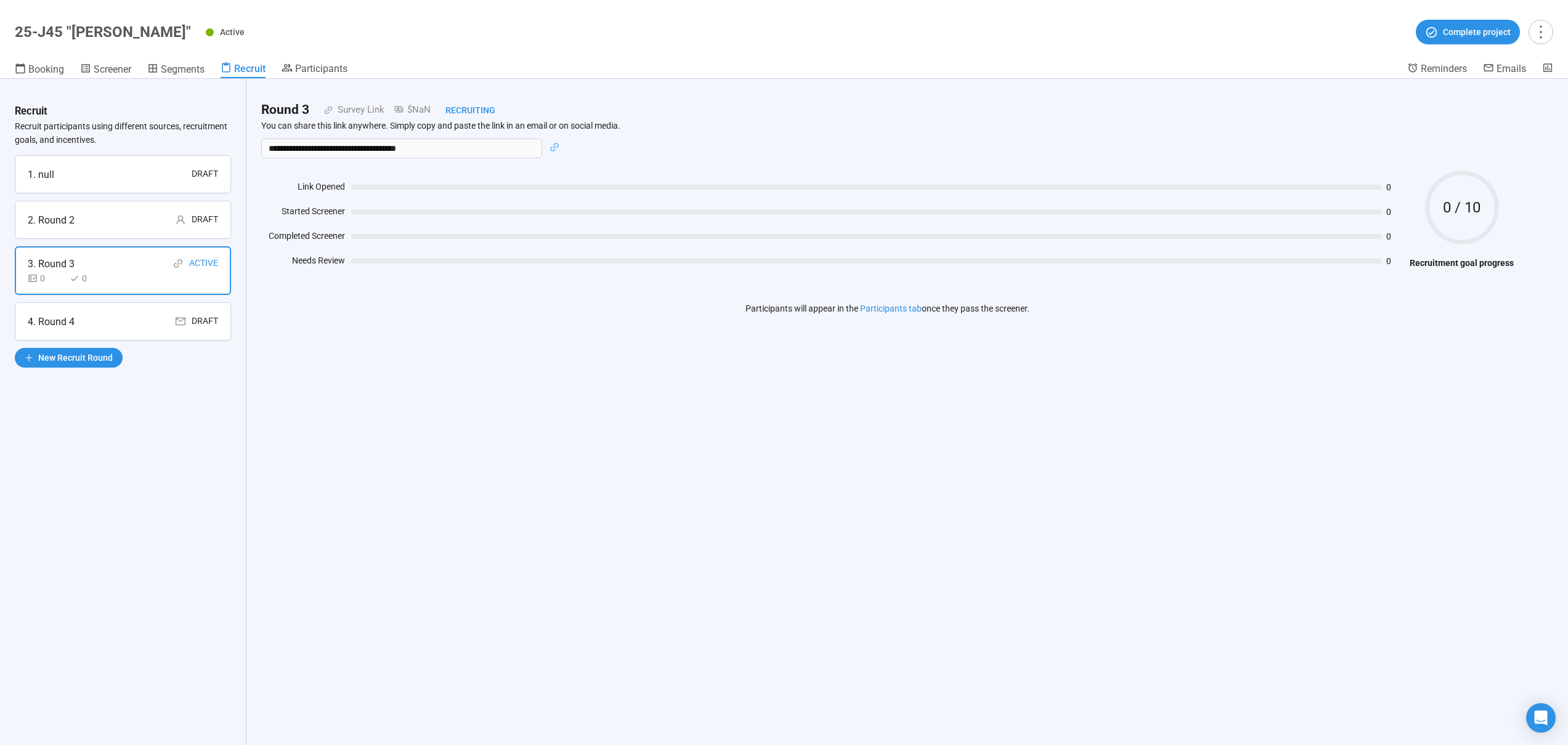
click at [108, 28] on h1 "25-J45 "[PERSON_NAME]"" at bounding box center [103, 32] width 176 height 17
drag, startPoint x: 117, startPoint y: 28, endPoint x: 12, endPoint y: 13, distance: 106.1
click at [12, 13] on header "25-J45 "[PERSON_NAME]" Active Complete project Booking Screener Segments Recrui…" at bounding box center [784, 39] width 1568 height 79
copy h1 "25-J45 "[PERSON_NAME]""
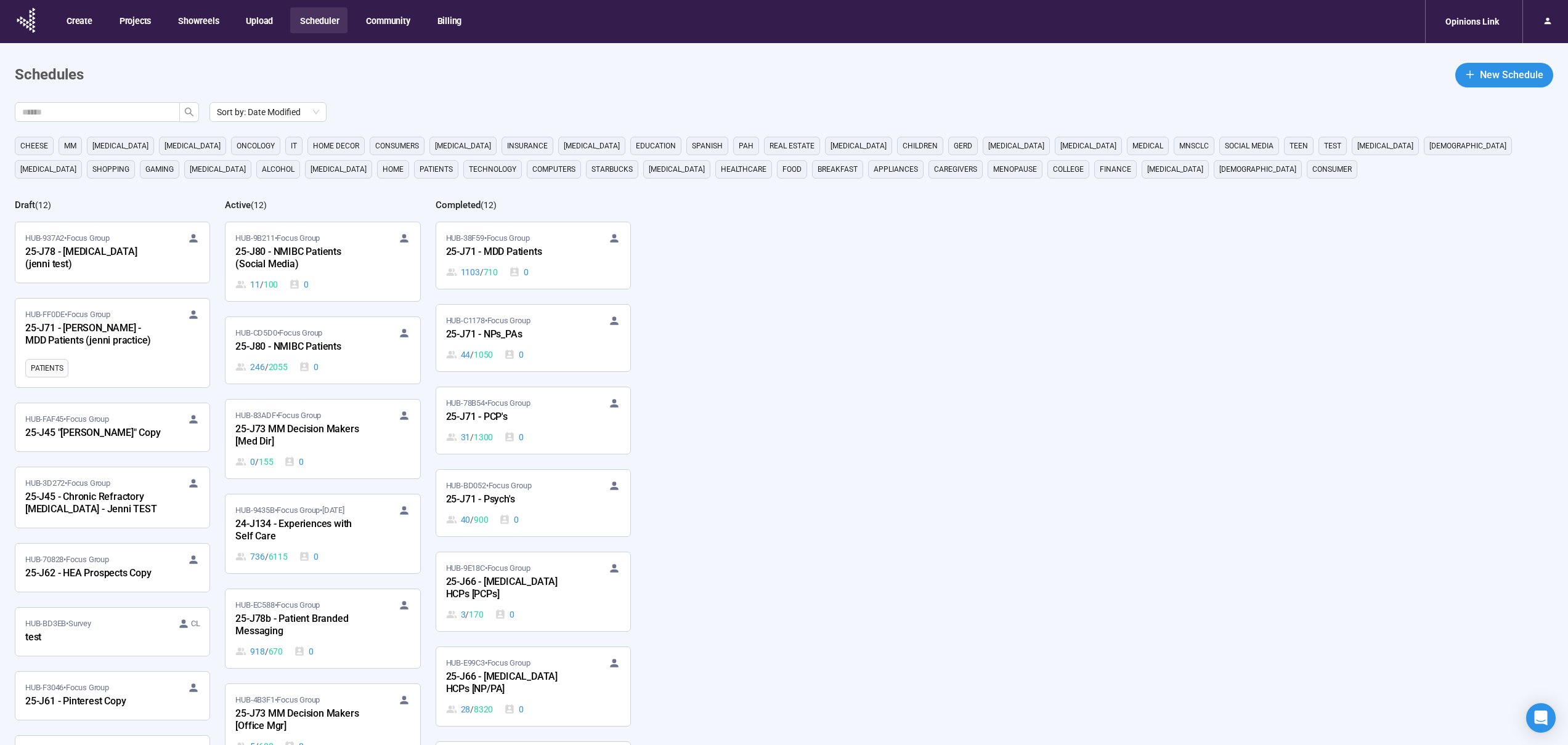
click at [535, 2] on nav "Create Projects Showreels Upload Scheduler Community Billing Opinions Link" at bounding box center [784, 21] width 1568 height 43
